Goal: Task Accomplishment & Management: Manage account settings

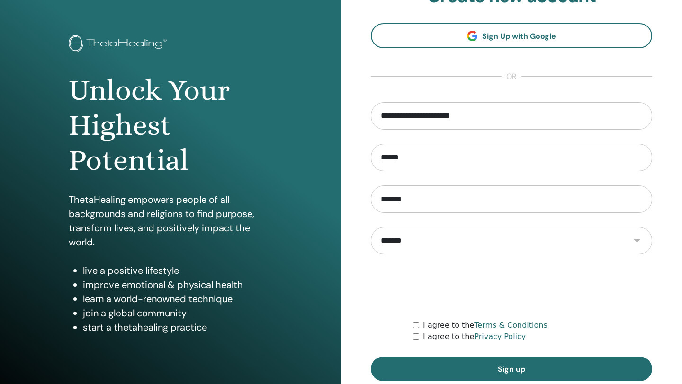
scroll to position [64, 0]
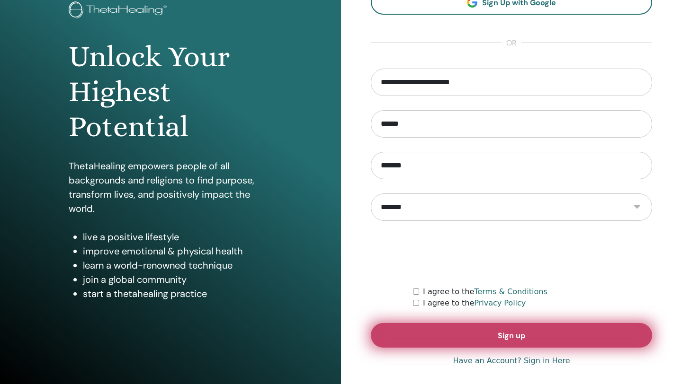
click at [501, 337] on span "Sign up" at bounding box center [510, 336] width 27 height 10
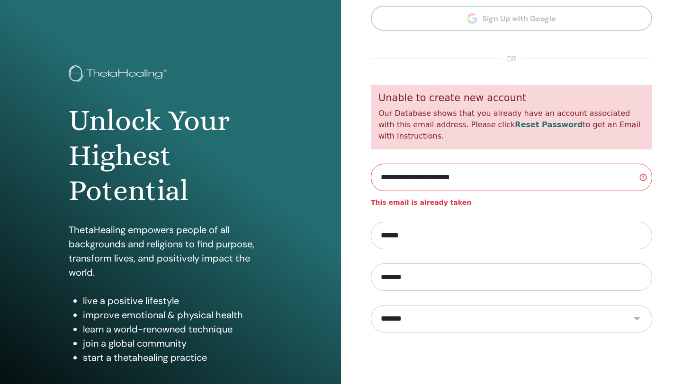
click at [514, 128] on link "Reset Password" at bounding box center [548, 124] width 68 height 9
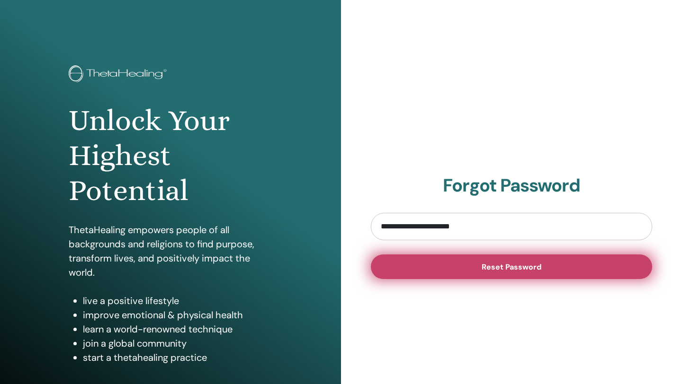
click at [491, 265] on span "Reset Password" at bounding box center [511, 267] width 60 height 10
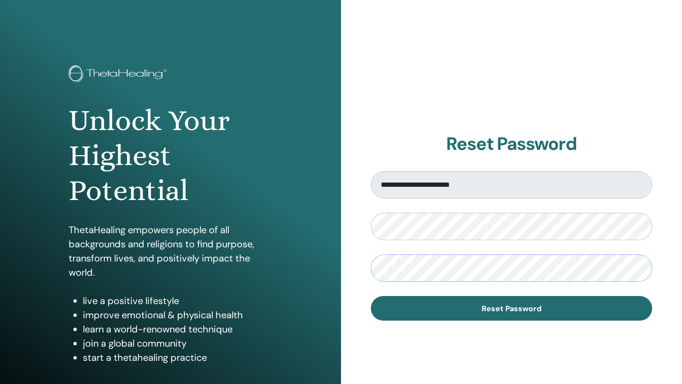
click at [371, 296] on button "Reset Password" at bounding box center [511, 308] width 281 height 25
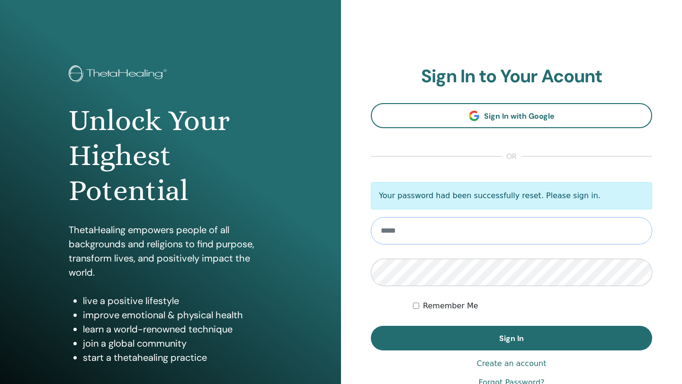
click at [452, 241] on input "email" at bounding box center [511, 230] width 281 height 27
type input "**********"
click at [371, 326] on button "Sign In" at bounding box center [511, 338] width 281 height 25
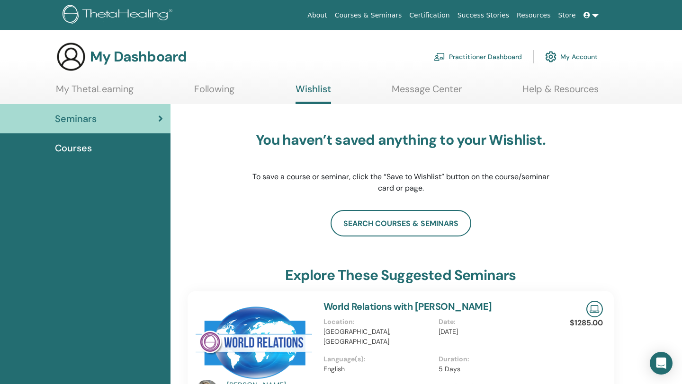
click at [574, 56] on link "My Account" at bounding box center [571, 56] width 53 height 21
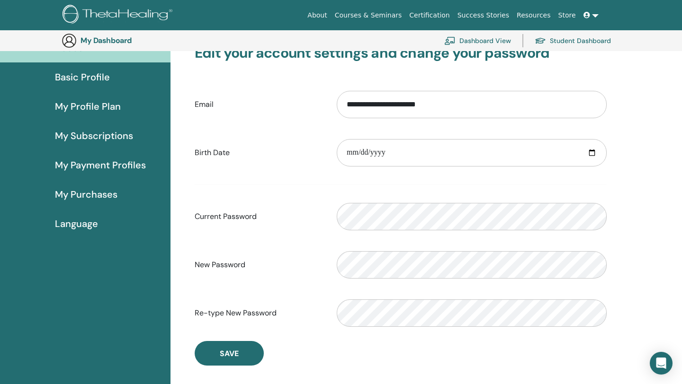
scroll to position [43, 0]
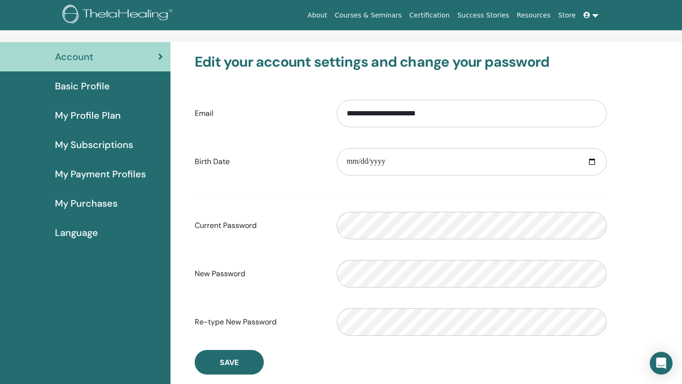
click at [97, 95] on link "Basic Profile" at bounding box center [85, 85] width 170 height 29
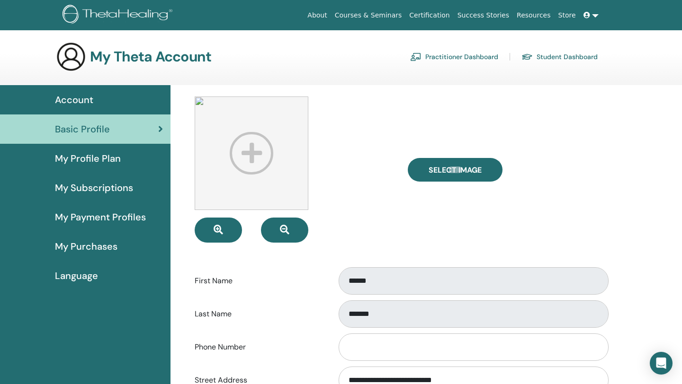
scroll to position [12, 0]
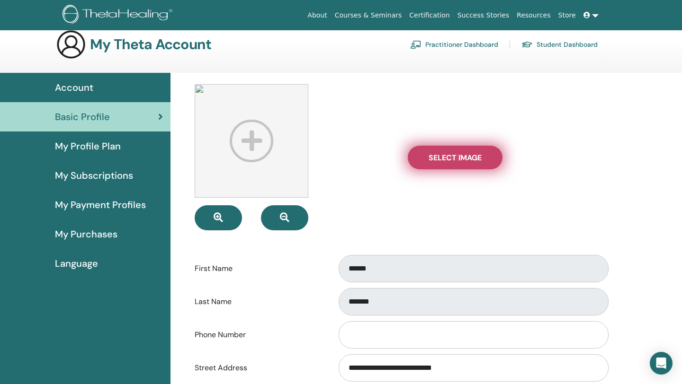
click at [428, 152] on label "Select Image" at bounding box center [455, 158] width 95 height 24
click at [449, 154] on input "Select Image" at bounding box center [455, 157] width 12 height 7
type input "**********"
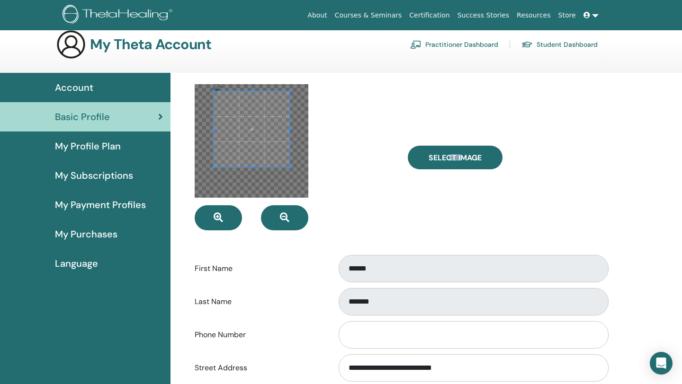
click at [277, 142] on span at bounding box center [251, 129] width 76 height 76
click at [377, 169] on div at bounding box center [293, 157] width 213 height 146
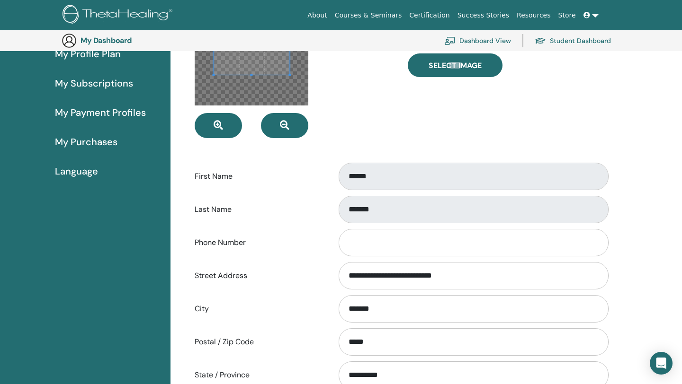
scroll to position [125, 0]
click at [392, 257] on input "Phone Number" at bounding box center [473, 243] width 270 height 27
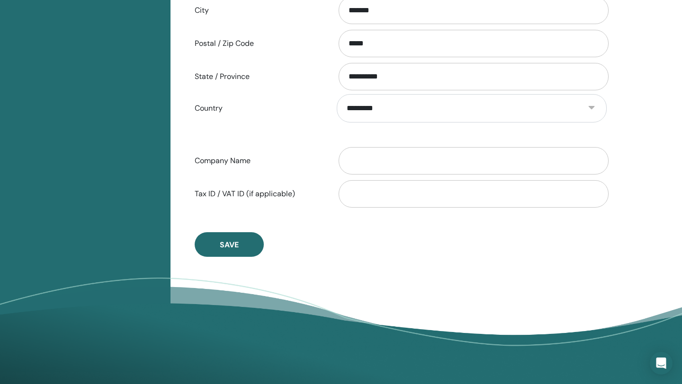
scroll to position [425, 0]
type input "********"
click at [372, 158] on input "Company Name" at bounding box center [473, 160] width 270 height 27
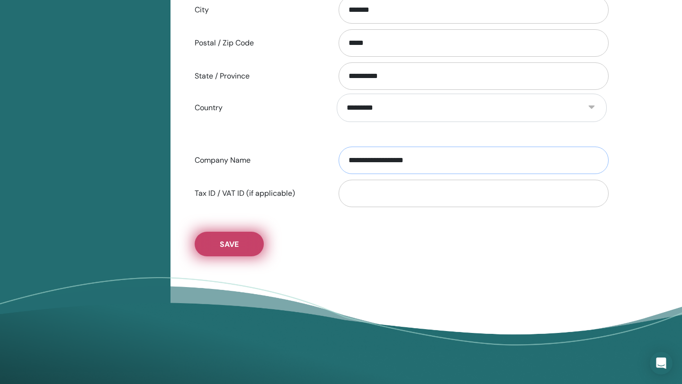
type input "**********"
click at [236, 249] on button "Save" at bounding box center [229, 244] width 69 height 25
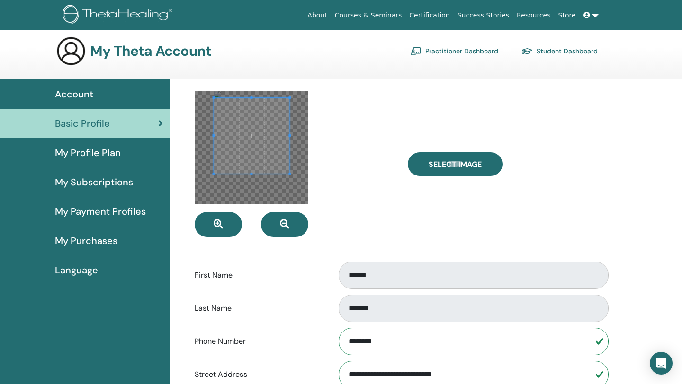
scroll to position [20, 0]
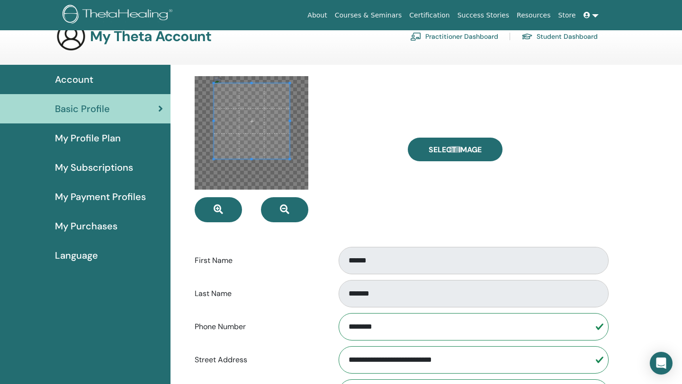
click at [137, 140] on div "My Profile Plan" at bounding box center [85, 138] width 155 height 14
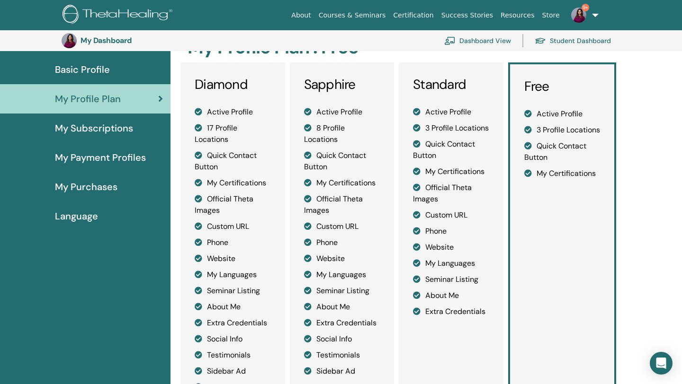
scroll to position [78, 0]
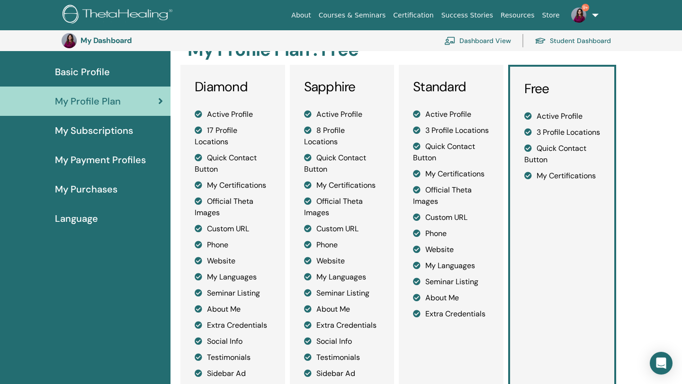
click at [127, 157] on span "My Payment Profiles" at bounding box center [100, 160] width 91 height 14
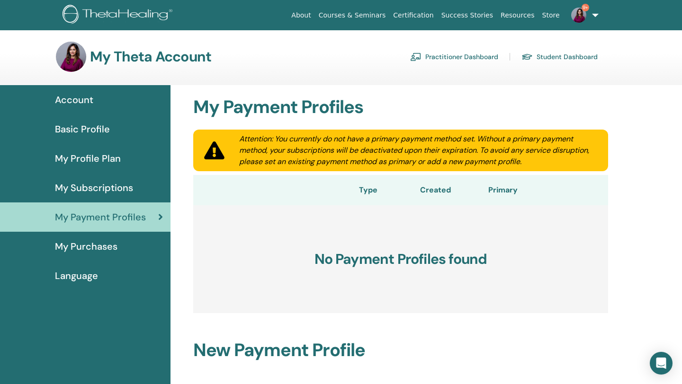
click at [107, 64] on h3 "My Theta Account" at bounding box center [150, 56] width 121 height 17
click at [583, 18] on img at bounding box center [578, 15] width 15 height 15
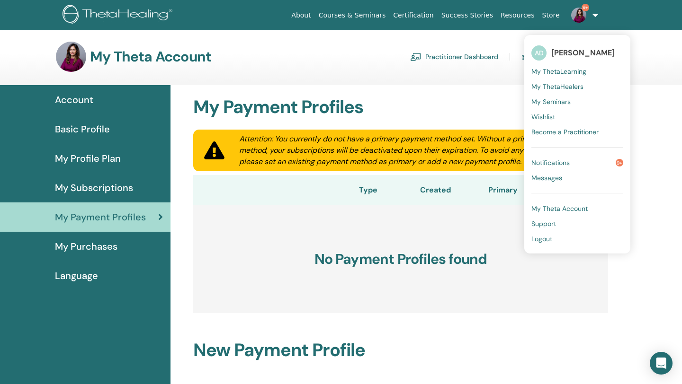
click at [563, 52] on span "[PERSON_NAME]" at bounding box center [582, 53] width 63 height 10
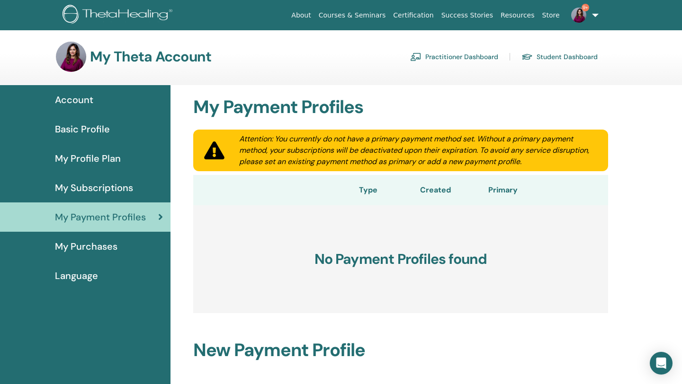
click at [578, 13] on img at bounding box center [578, 15] width 15 height 15
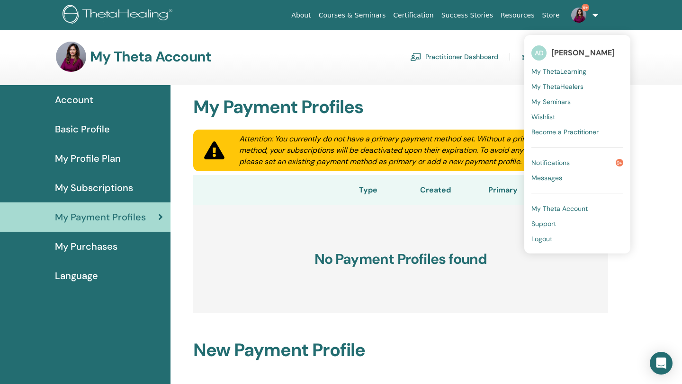
click at [106, 106] on div "Account" at bounding box center [85, 100] width 155 height 14
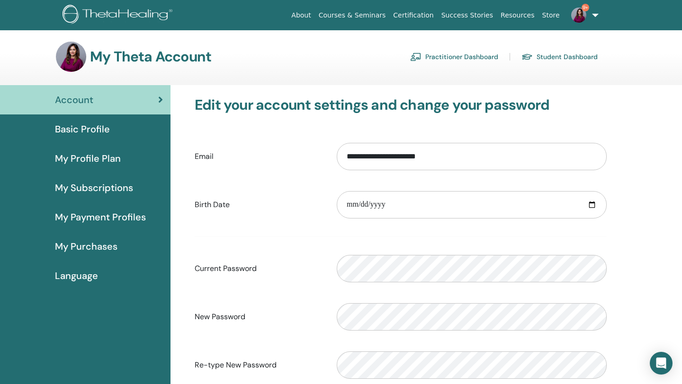
click at [489, 59] on link "Practitioner Dashboard" at bounding box center [454, 56] width 88 height 15
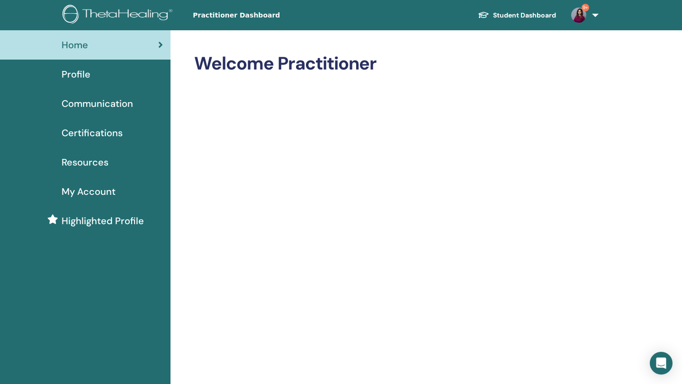
click at [119, 70] on div "Profile" at bounding box center [85, 74] width 155 height 14
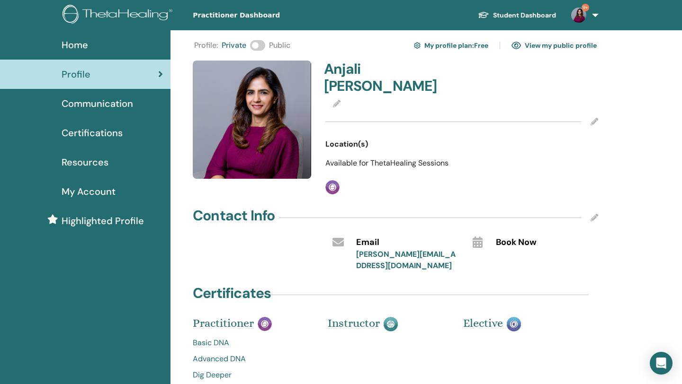
click at [253, 47] on span at bounding box center [257, 45] width 15 height 10
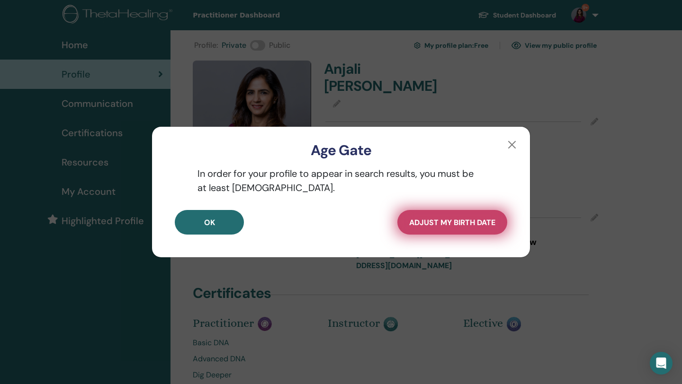
click at [437, 220] on span "Adjust my Birth Date" at bounding box center [452, 223] width 86 height 10
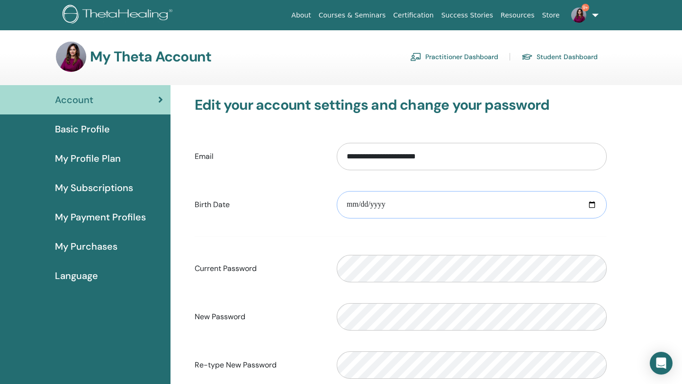
click at [438, 196] on input "date" at bounding box center [472, 204] width 270 height 27
click at [588, 210] on input "date" at bounding box center [472, 204] width 270 height 27
click at [595, 201] on input "date" at bounding box center [472, 204] width 270 height 27
type input "**********"
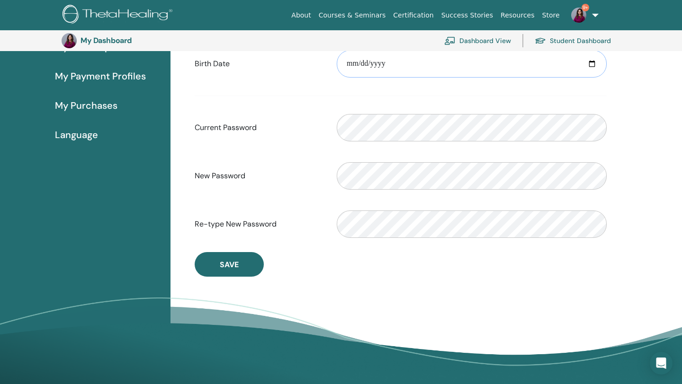
scroll to position [389, 0]
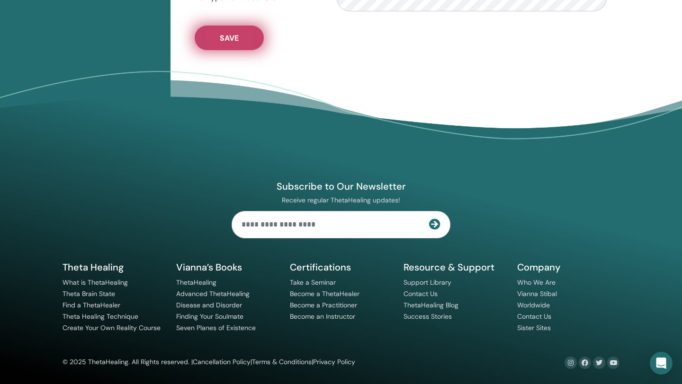
click at [222, 44] on button "Save" at bounding box center [229, 38] width 69 height 25
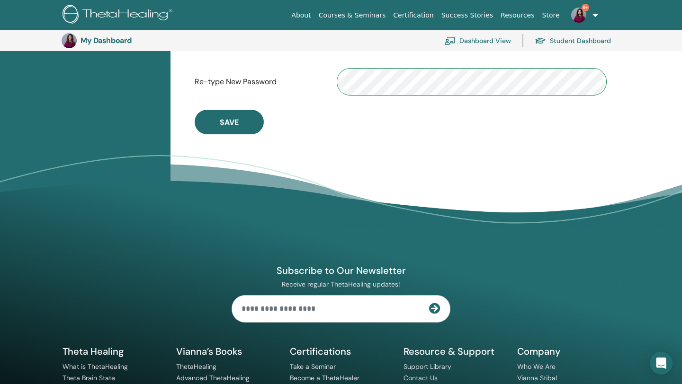
scroll to position [0, 0]
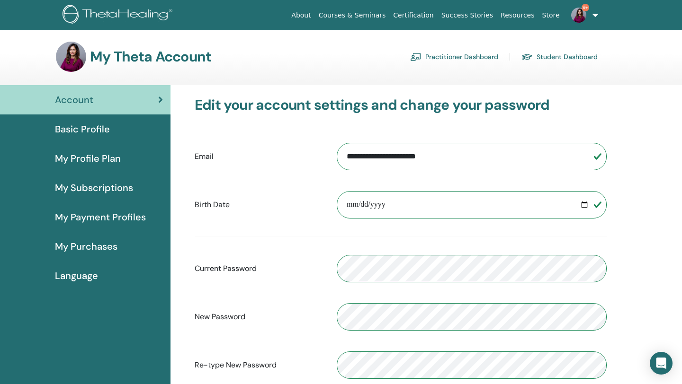
click at [103, 98] on div "Account" at bounding box center [85, 100] width 155 height 14
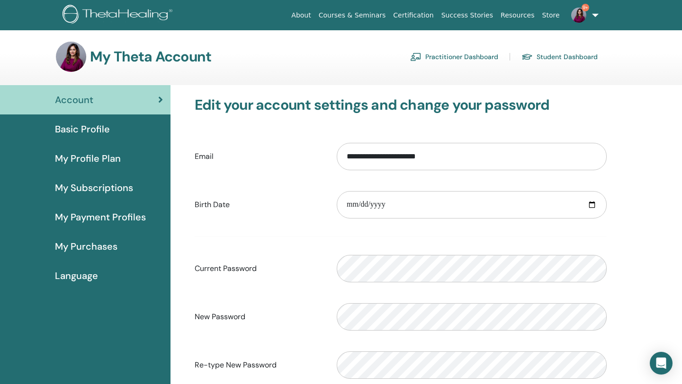
click at [98, 137] on link "Basic Profile" at bounding box center [85, 129] width 170 height 29
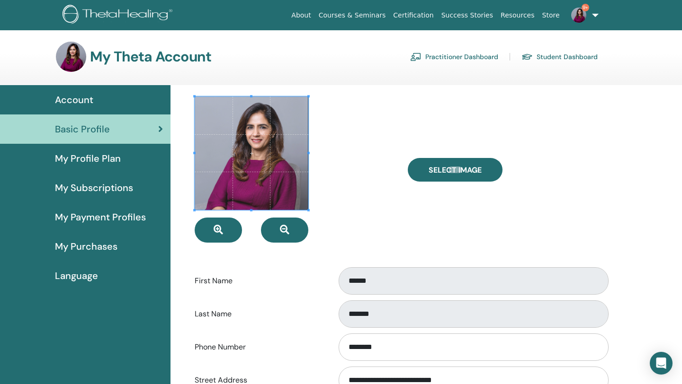
click at [78, 63] on img at bounding box center [71, 57] width 30 height 30
click at [103, 63] on h3 "My Theta Account" at bounding box center [150, 56] width 121 height 17
click at [581, 17] on img at bounding box center [578, 15] width 15 height 15
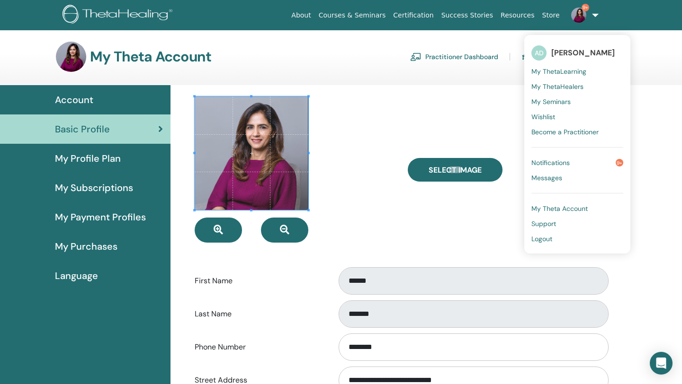
click at [564, 57] on span "[PERSON_NAME]" at bounding box center [582, 53] width 63 height 10
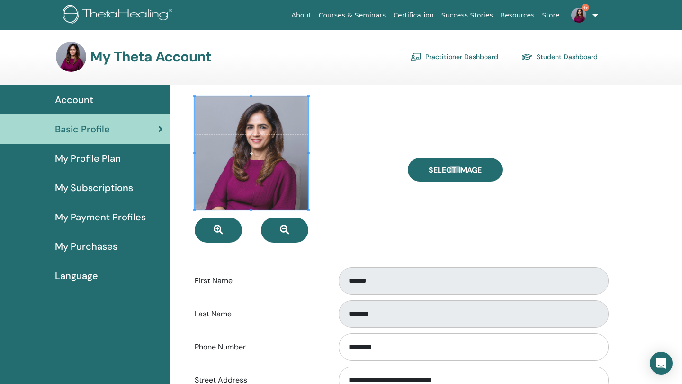
click at [453, 47] on div "My Theta Account Practitioner Dashboard Student Dashboard" at bounding box center [326, 57] width 541 height 30
click at [453, 52] on link "Practitioner Dashboard" at bounding box center [454, 56] width 88 height 15
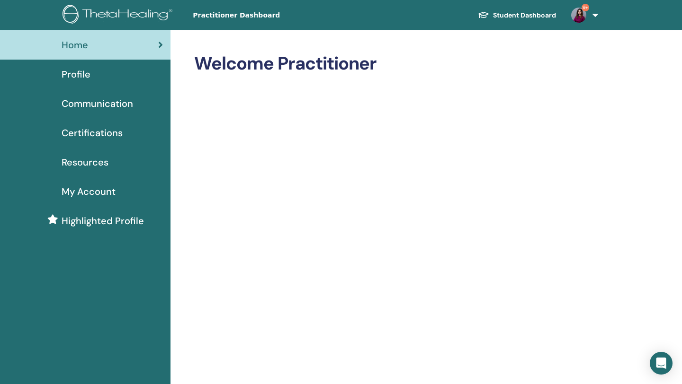
click at [111, 73] on div "Profile" at bounding box center [85, 74] width 155 height 14
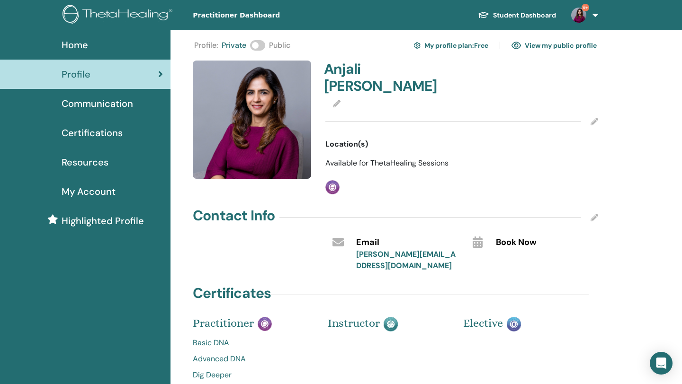
click at [256, 46] on span at bounding box center [257, 45] width 15 height 10
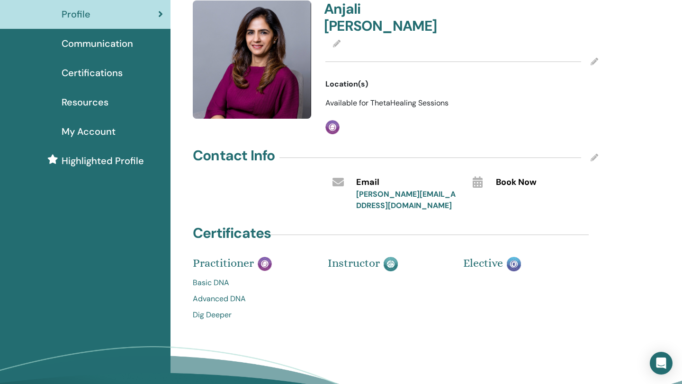
scroll to position [85, 0]
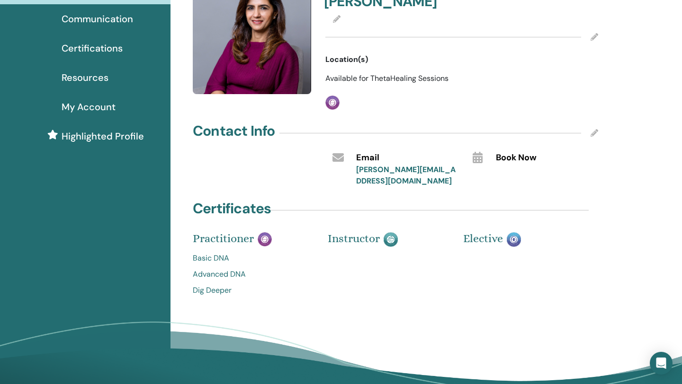
click at [590, 121] on div "Contact Info" at bounding box center [395, 133] width 405 height 24
click at [593, 129] on icon at bounding box center [594, 133] width 8 height 8
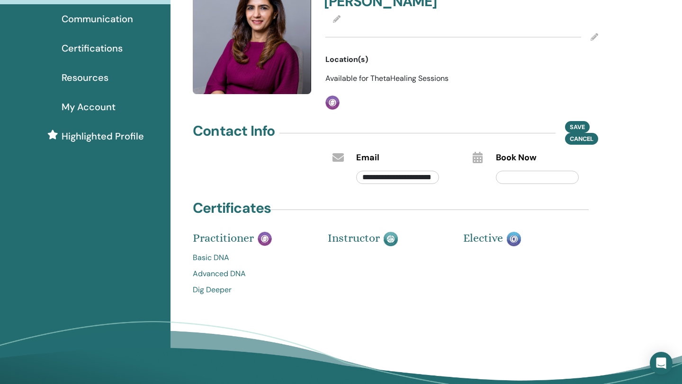
click at [339, 246] on div "Instructor" at bounding box center [387, 269] width 135 height 62
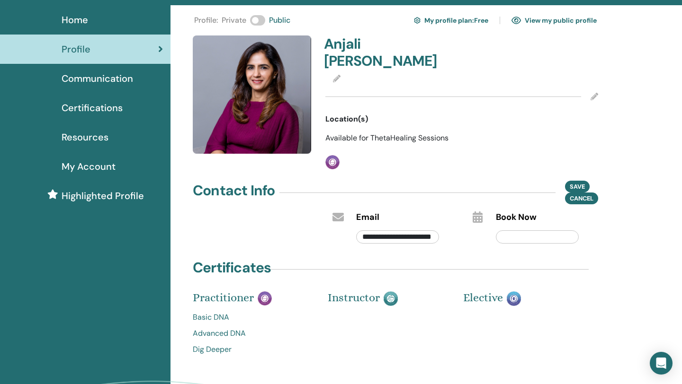
scroll to position [0, 0]
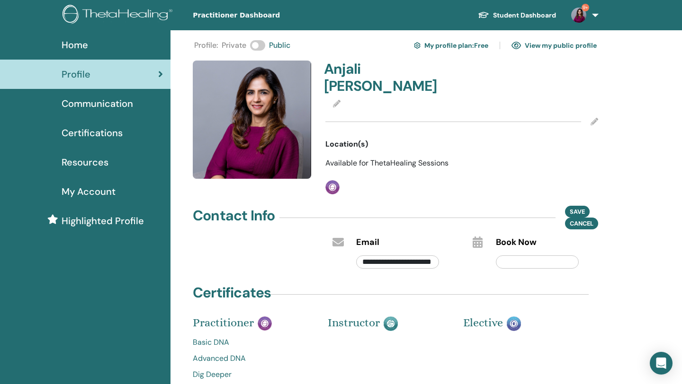
click at [147, 195] on div "My Account" at bounding box center [85, 192] width 155 height 14
